Goal: Task Accomplishment & Management: Manage account settings

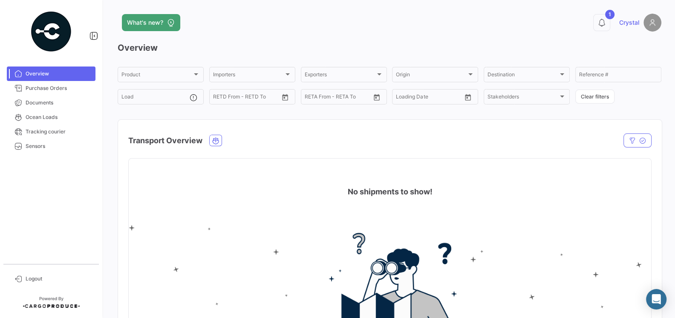
scroll to position [24, 0]
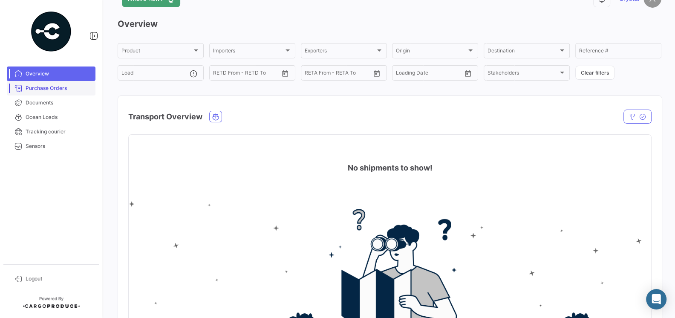
click at [39, 87] on span "Purchase Orders" at bounding box center [59, 88] width 66 height 8
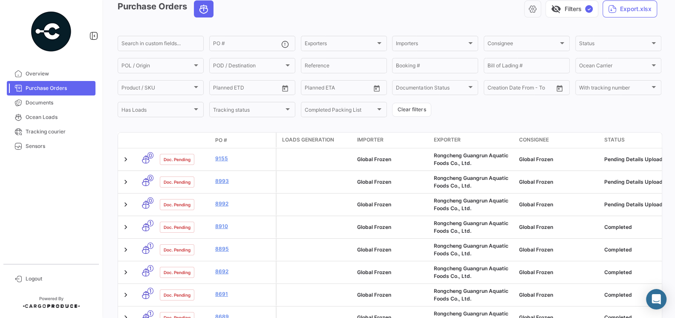
scroll to position [62, 0]
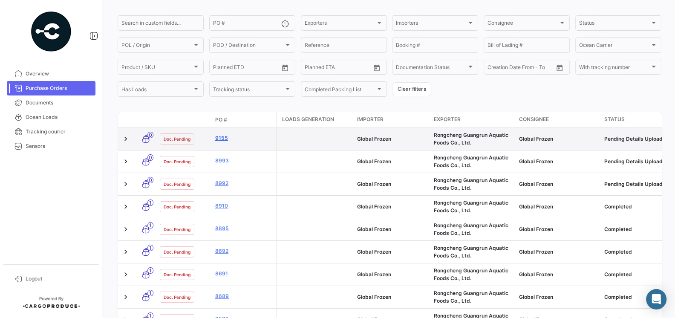
click at [220, 139] on link "9155" at bounding box center [243, 138] width 57 height 8
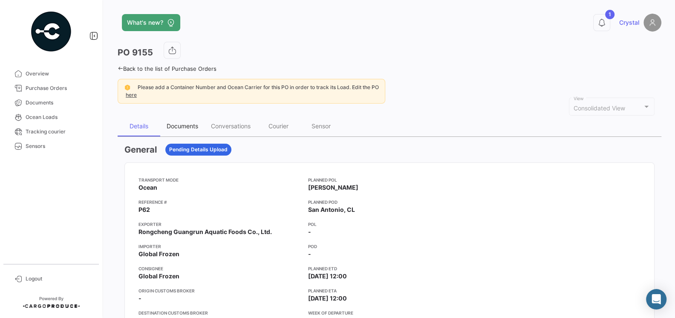
click at [171, 118] on div "Documents" at bounding box center [182, 126] width 44 height 20
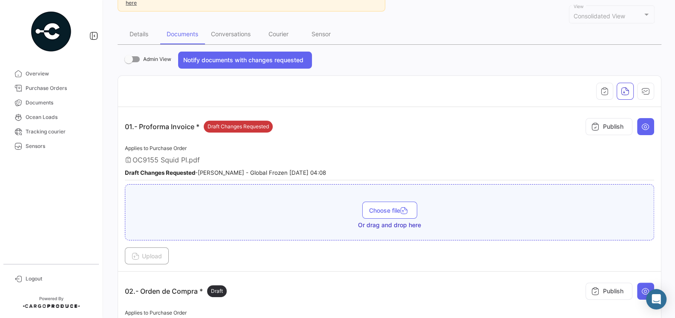
scroll to position [94, 0]
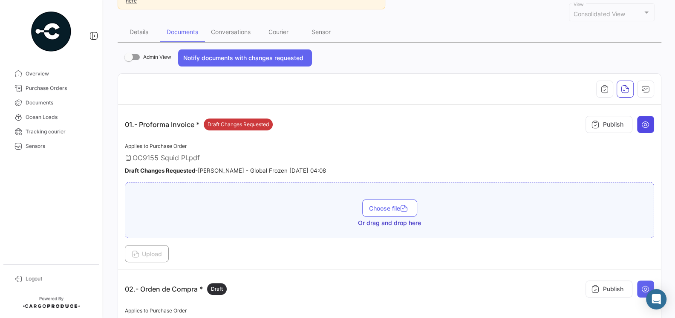
click at [650, 121] on button at bounding box center [645, 124] width 17 height 17
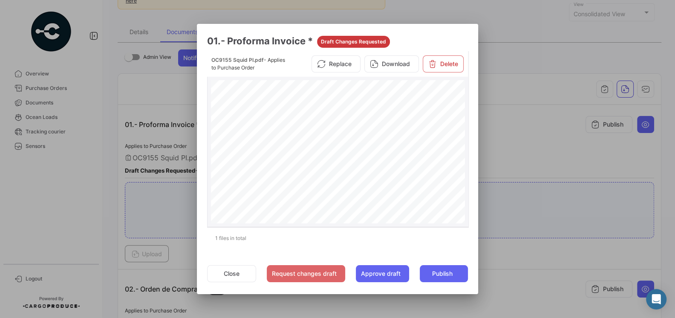
click at [447, 139] on div "P R O F O M A I N V O I C E S [PERSON_NAME] : R O N G C H E N G G U A N G R U N…" at bounding box center [338, 260] width 254 height 360
click at [422, 173] on div "P R O F O M A I N V O I C E S [PERSON_NAME] : R O N G C H E N G G U A N G R U N…" at bounding box center [338, 260] width 254 height 360
click at [387, 270] on button "Approve draft" at bounding box center [382, 273] width 53 height 17
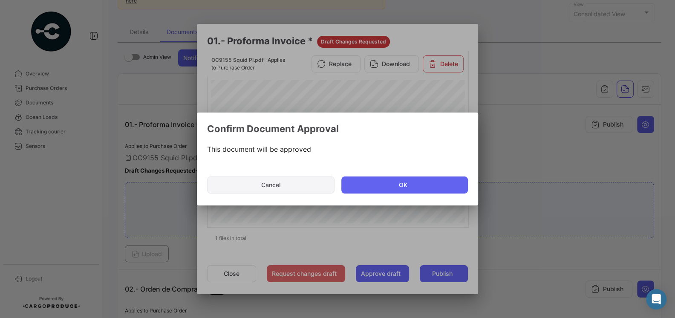
click at [291, 190] on button "Cancel" at bounding box center [270, 184] width 127 height 17
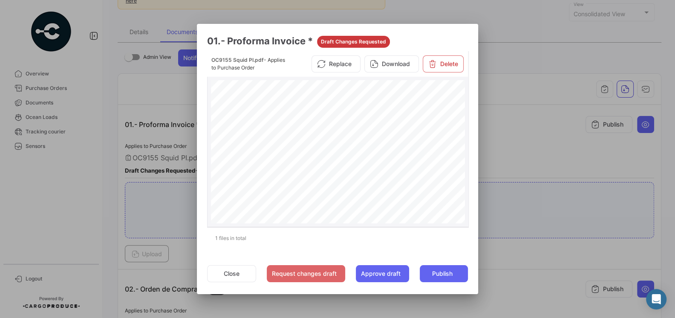
scroll to position [95, 0]
click at [242, 271] on button "Close" at bounding box center [231, 273] width 49 height 17
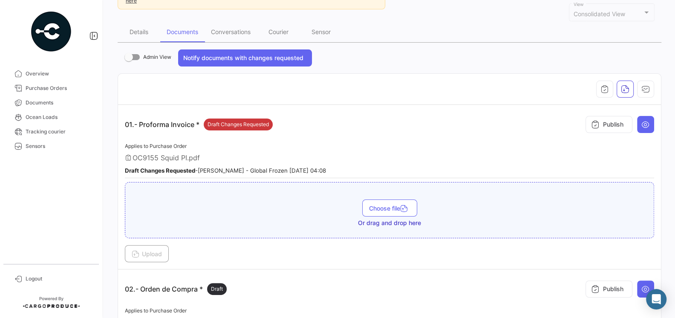
click at [311, 157] on div "OC9155 Squid PI.pdf" at bounding box center [389, 157] width 529 height 9
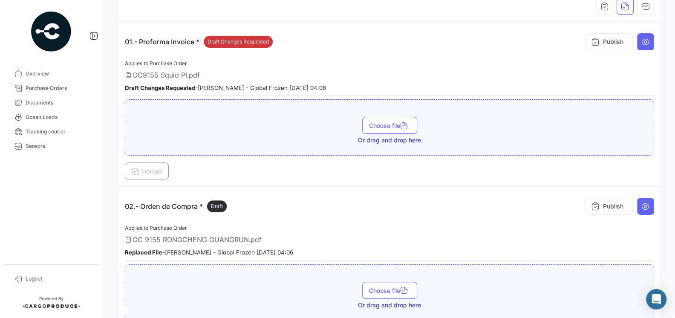
scroll to position [192, 0]
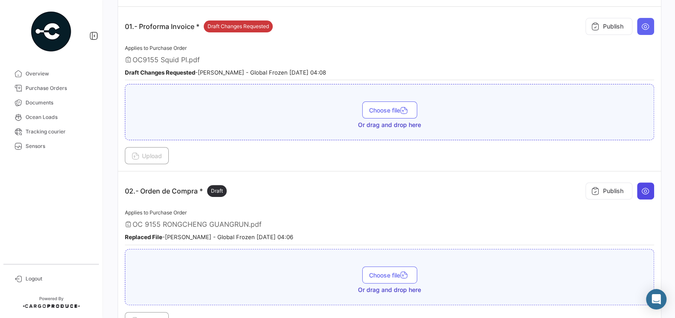
click at [650, 187] on icon at bounding box center [645, 191] width 9 height 9
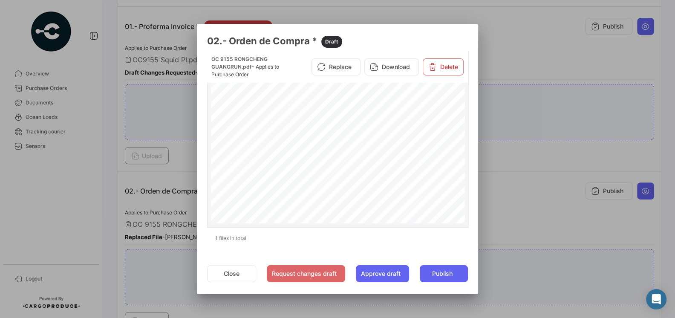
click at [382, 185] on div "PURCHASE ORDER GLOBAL FROZEN SPAAmérico Vespucio #0350, QuilicuraTel.:+1 619 [E…" at bounding box center [338, 262] width 254 height 364
click at [518, 204] on div at bounding box center [337, 159] width 675 height 318
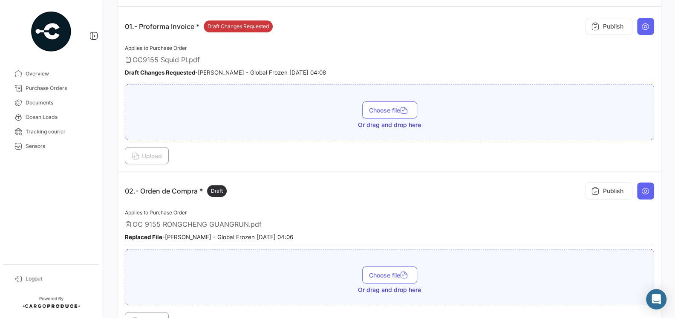
click at [458, 209] on div "Applies to Purchase Order OC 9155 RONGCHENG GUANGRUN.pdf Replaced File - [PERSO…" at bounding box center [389, 227] width 529 height 38
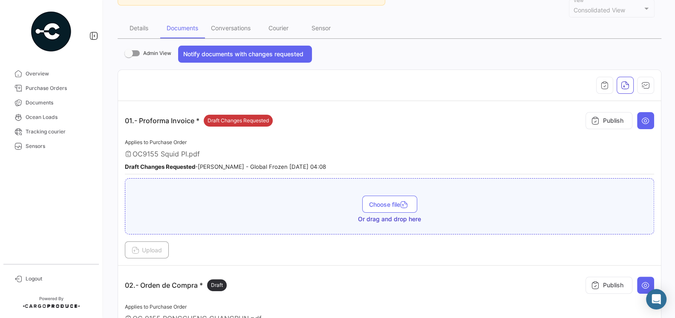
scroll to position [95, 0]
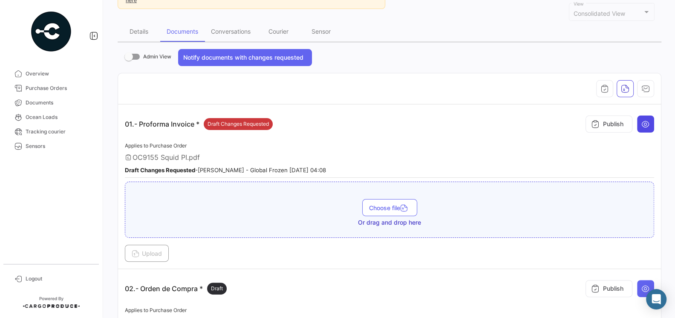
click at [643, 130] on button at bounding box center [645, 124] width 17 height 17
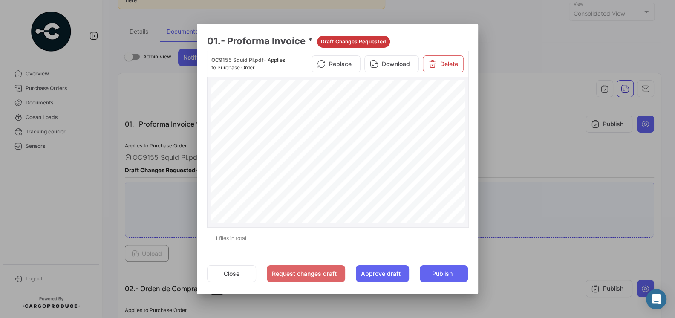
click at [406, 148] on span "T" at bounding box center [406, 146] width 3 height 4
click at [231, 274] on button "Close" at bounding box center [231, 273] width 49 height 17
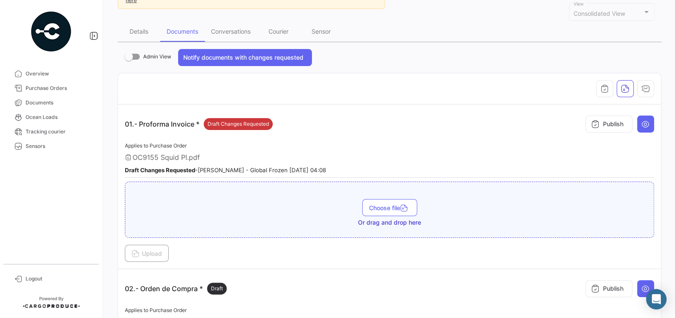
click at [364, 280] on div "02.- Orden de Compra * Draft Publish" at bounding box center [389, 289] width 529 height 26
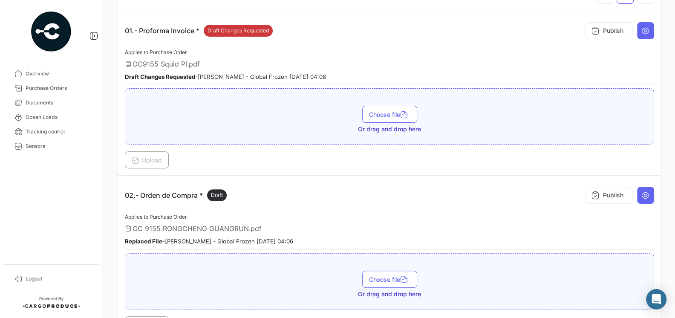
scroll to position [223, 0]
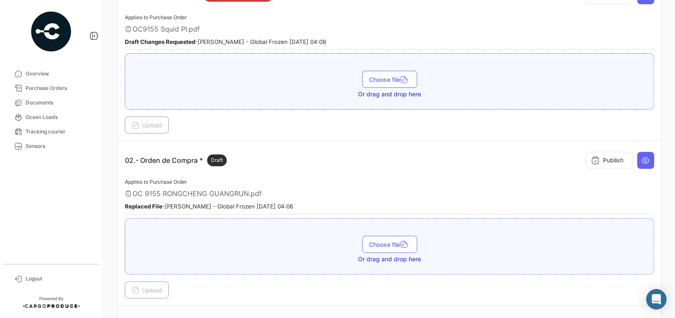
click at [328, 182] on div "Applies to Purchase Order OC 9155 RONGCHENG GUANGRUN.pdf Replaced File - [PERSO…" at bounding box center [389, 196] width 529 height 38
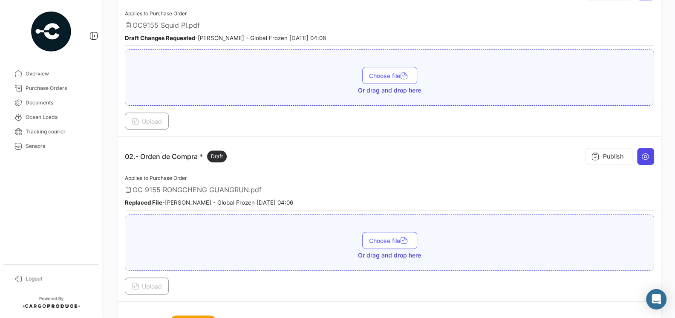
click at [648, 156] on icon at bounding box center [645, 156] width 9 height 9
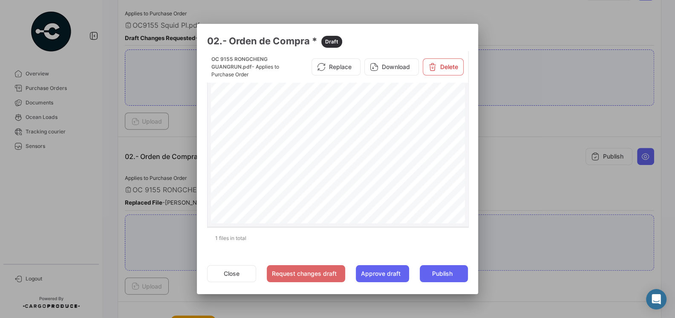
click at [413, 187] on span "USD 3,66" at bounding box center [411, 186] width 12 height 3
click at [491, 169] on div at bounding box center [337, 159] width 675 height 318
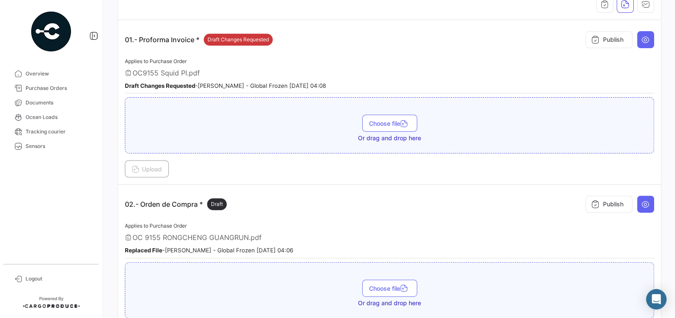
scroll to position [122, 0]
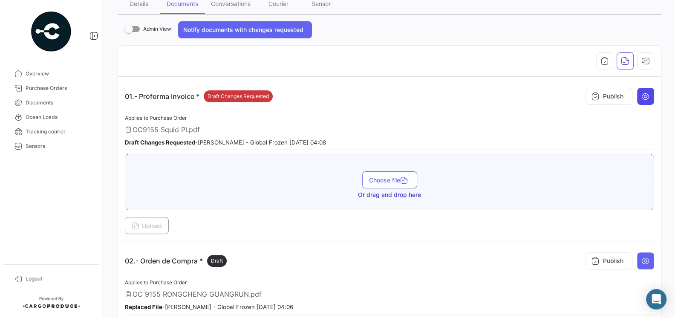
click at [639, 95] on button at bounding box center [645, 96] width 17 height 17
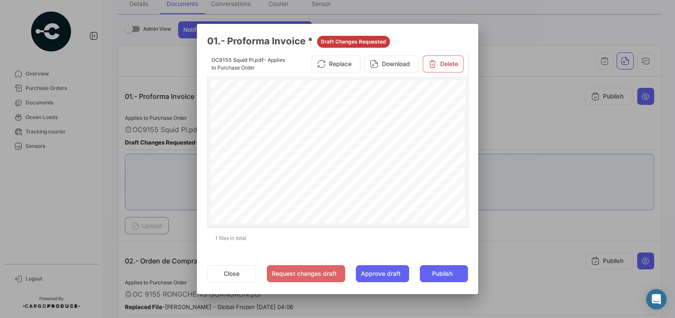
scroll to position [89, 0]
click at [231, 274] on button "Close" at bounding box center [231, 273] width 49 height 17
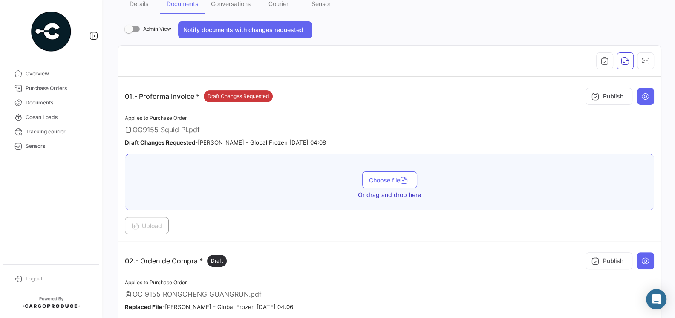
click at [370, 256] on div "02.- Orden de Compra * Draft Publish" at bounding box center [389, 261] width 529 height 26
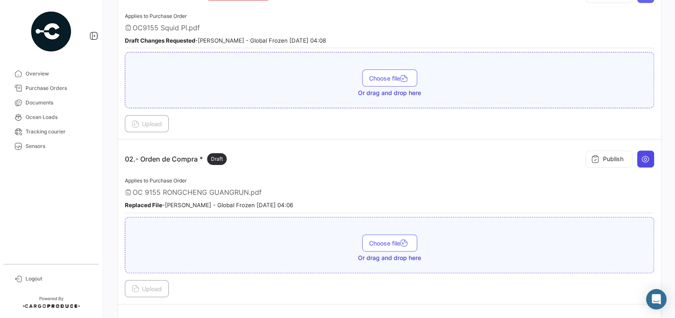
click at [647, 155] on icon at bounding box center [645, 159] width 9 height 9
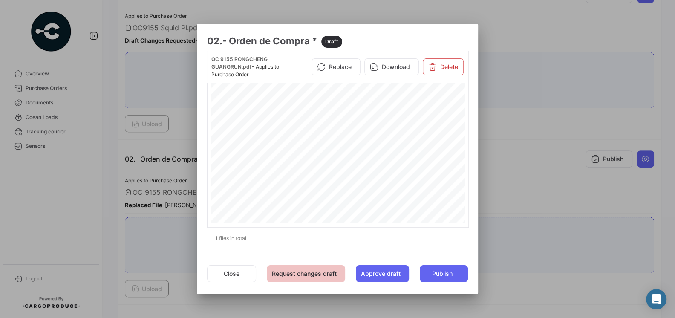
click at [299, 270] on button "Request changes draft" at bounding box center [306, 273] width 78 height 17
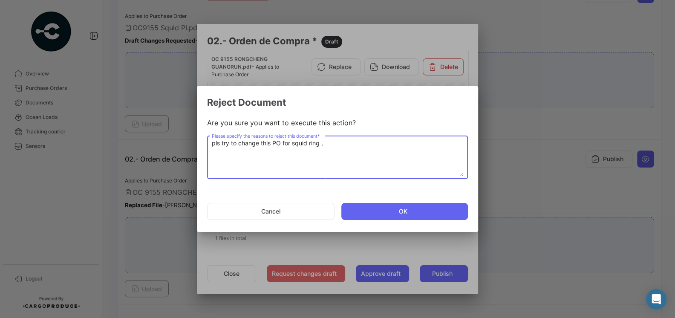
click at [220, 142] on textarea "pls try to change this PO for squid ring ," at bounding box center [338, 158] width 252 height 38
click at [246, 142] on textarea "please try to change this PO for squid ring ," at bounding box center [338, 158] width 252 height 38
click at [322, 143] on textarea "please change this PO for squid ring ," at bounding box center [338, 158] width 252 height 38
click at [396, 145] on textarea "please change the quantity for OC9115 of squid ring to 8800KGS because no enoug…" at bounding box center [338, 158] width 252 height 38
click at [265, 144] on textarea "please change the quantity for OC9115 of squid ring to 8800KGS, same as the PI.…" at bounding box center [338, 158] width 252 height 38
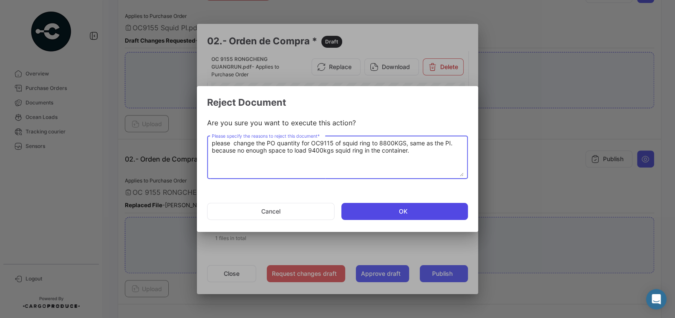
type textarea "please change the PO quantity for OC9115 of squid ring to 8800KGS, same as the …"
click at [378, 213] on button "OK" at bounding box center [404, 211] width 127 height 17
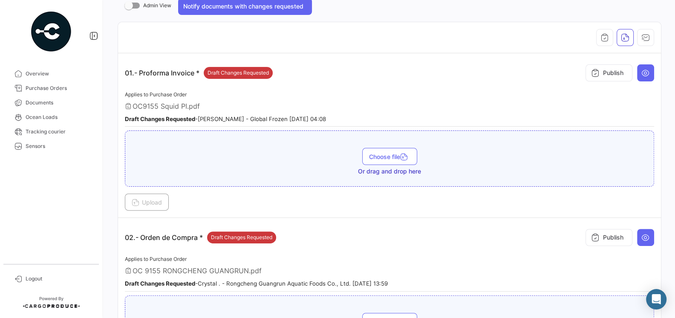
scroll to position [131, 0]
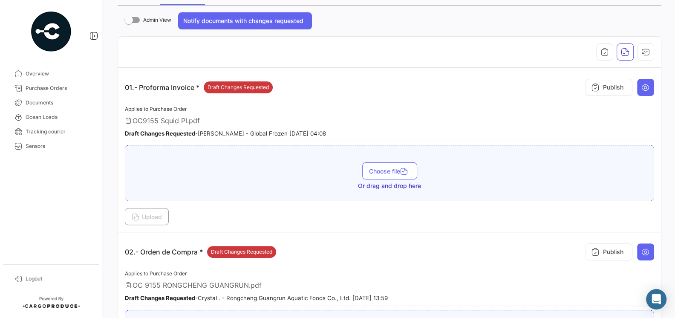
click at [394, 117] on div "OC9155 Squid PI.pdf" at bounding box center [389, 120] width 529 height 9
click at [643, 89] on icon at bounding box center [645, 87] width 9 height 9
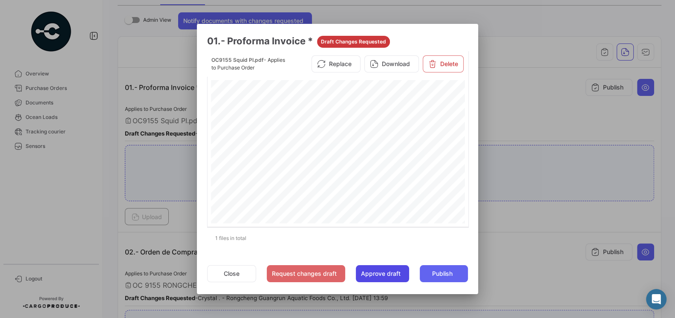
click at [371, 277] on button "Approve draft" at bounding box center [382, 273] width 53 height 17
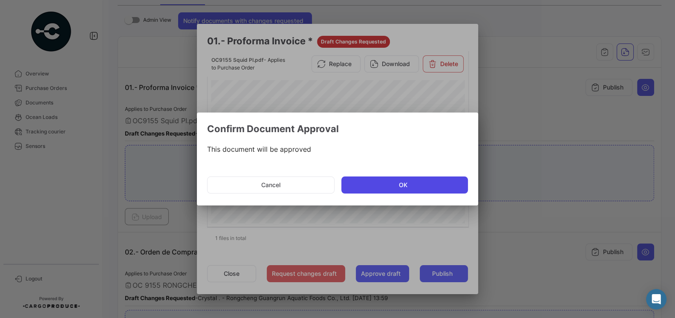
click at [395, 176] on button "OK" at bounding box center [404, 184] width 127 height 17
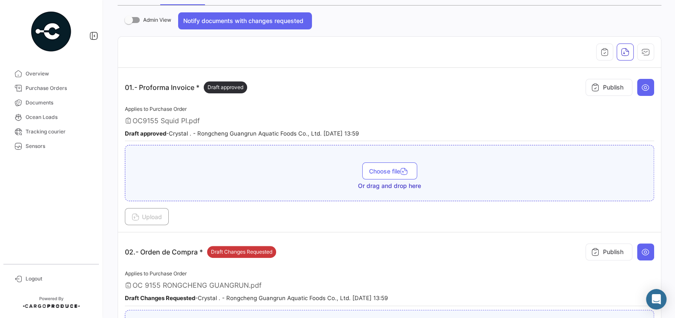
click at [454, 141] on mat-divider at bounding box center [389, 141] width 529 height 0
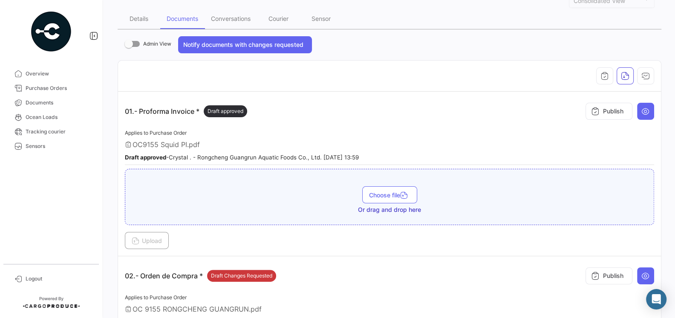
scroll to position [99, 0]
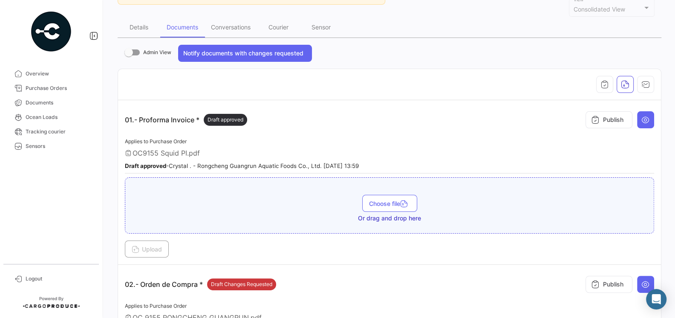
click at [407, 149] on div "OC9155 Squid PI.pdf" at bounding box center [389, 153] width 529 height 9
